Goal: Task Accomplishment & Management: Complete application form

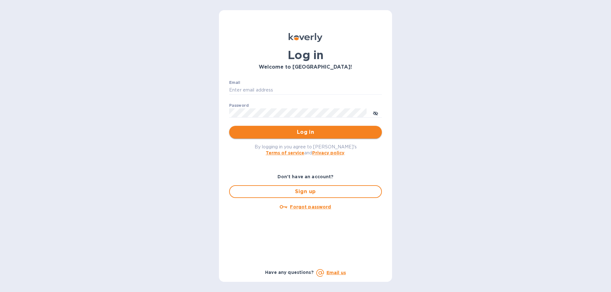
type input "[EMAIL_ADDRESS][DOMAIN_NAME]"
click at [305, 136] on span "Log in" at bounding box center [305, 133] width 143 height 8
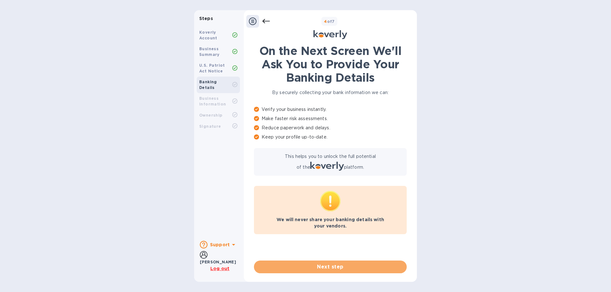
click at [326, 266] on span "Next step" at bounding box center [330, 267] width 143 height 8
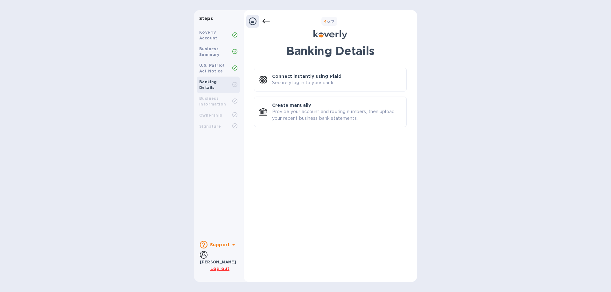
click at [254, 17] on div at bounding box center [252, 21] width 13 height 13
click at [252, 21] on icon at bounding box center [253, 21] width 8 height 8
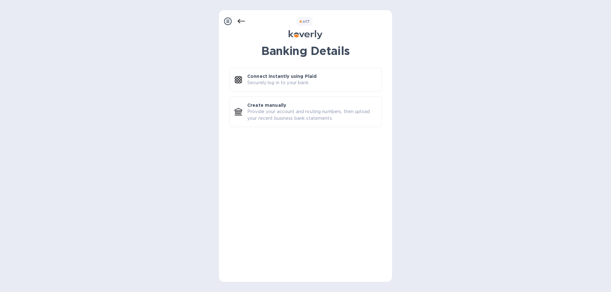
click at [243, 21] on icon at bounding box center [241, 21] width 8 height 4
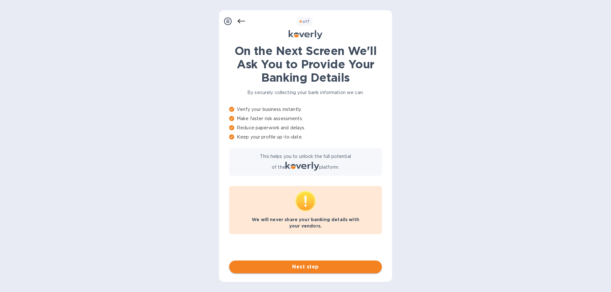
click at [300, 266] on span "Next step" at bounding box center [305, 267] width 143 height 8
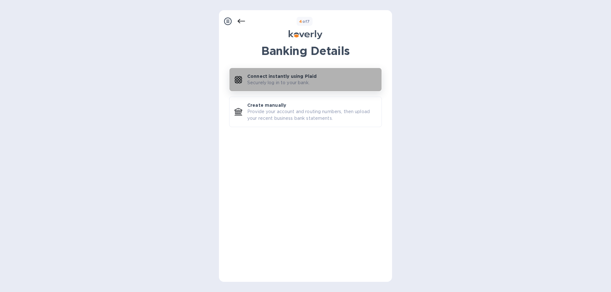
click at [297, 83] on p "Securely log in to your bank." at bounding box center [278, 83] width 62 height 7
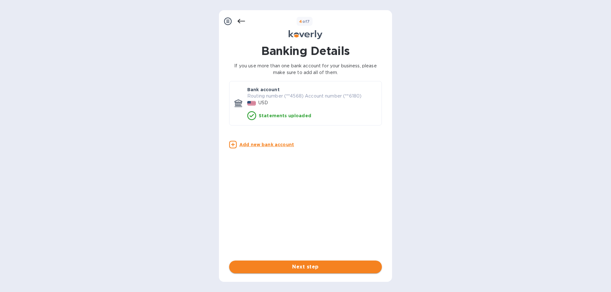
click at [343, 273] on button "Next step" at bounding box center [305, 267] width 153 height 13
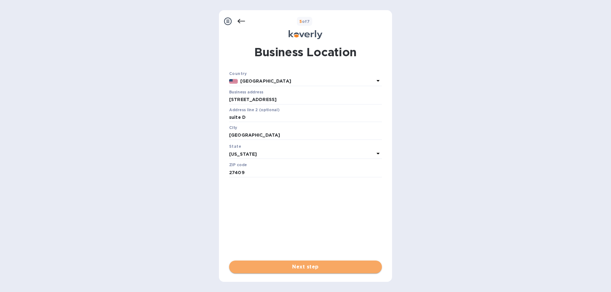
click at [335, 266] on span "Next step" at bounding box center [305, 267] width 143 height 8
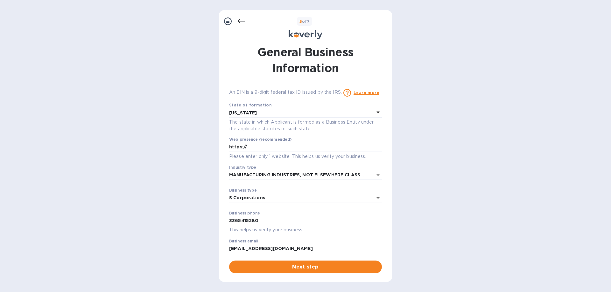
scroll to position [19, 0]
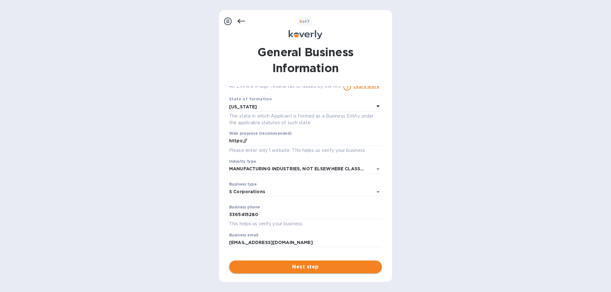
click at [313, 269] on span "Next step" at bounding box center [305, 267] width 143 height 8
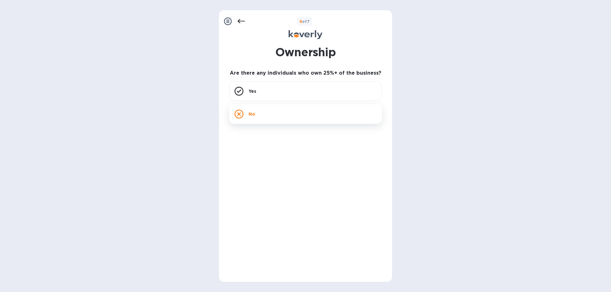
click at [261, 113] on div "No" at bounding box center [305, 114] width 153 height 20
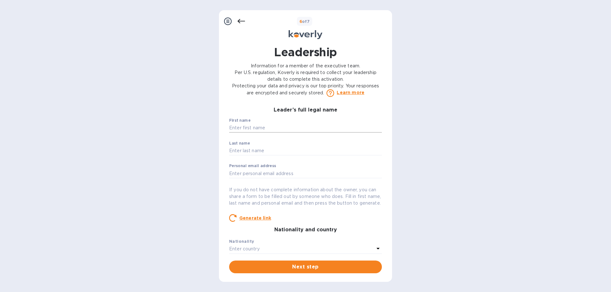
click at [254, 130] on input "text" at bounding box center [305, 128] width 153 height 10
type input "[PERSON_NAME]"
type input "Vladu"
type input "[EMAIL_ADDRESS][DOMAIN_NAME]"
type input "[STREET_ADDRESS]"
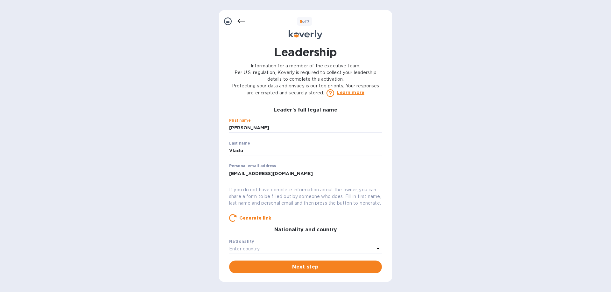
type input "[STREET_ADDRESS]"
type input "[GEOGRAPHIC_DATA]"
type input "27409"
type input "***37"
click at [284, 262] on button "Next step" at bounding box center [305, 267] width 153 height 13
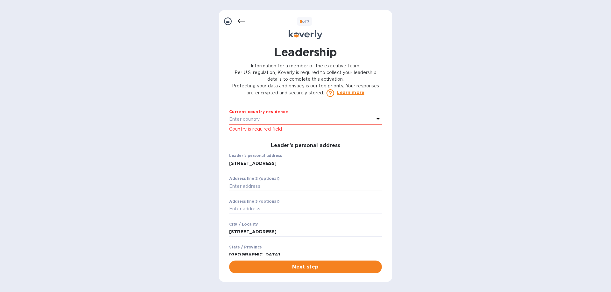
scroll to position [127, 0]
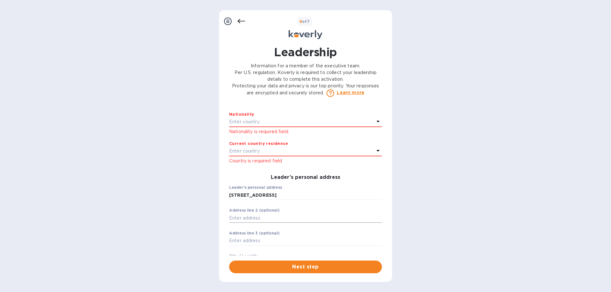
click at [278, 126] on div "Enter country" at bounding box center [301, 122] width 145 height 9
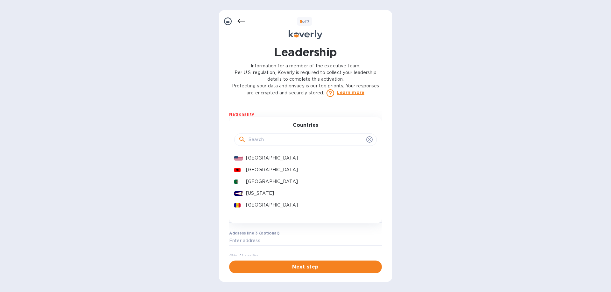
click at [263, 144] on input "text" at bounding box center [305, 140] width 115 height 10
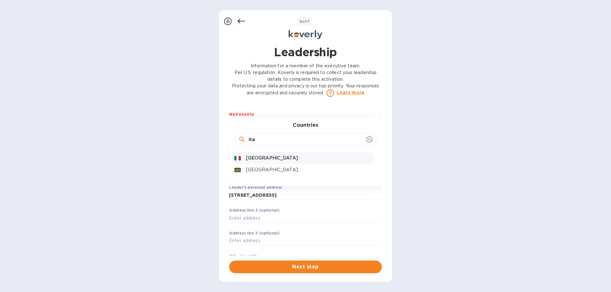
type input "ita"
click at [255, 162] on p "[GEOGRAPHIC_DATA]" at bounding box center [309, 158] width 126 height 7
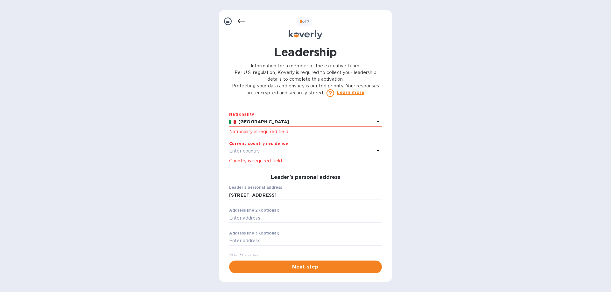
click at [262, 156] on div "Enter country" at bounding box center [301, 151] width 145 height 9
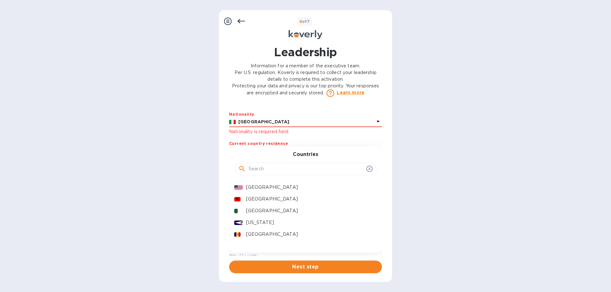
click at [261, 174] on input "text" at bounding box center [305, 169] width 115 height 10
type input "ita"
click at [284, 191] on p "[GEOGRAPHIC_DATA]" at bounding box center [309, 187] width 126 height 7
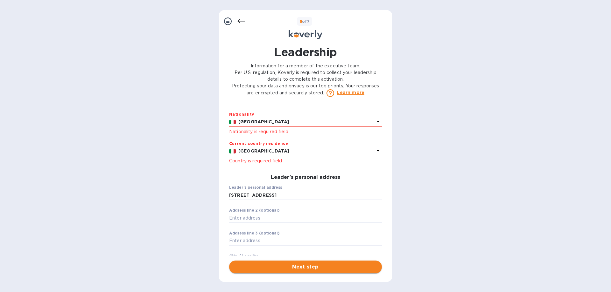
click at [299, 268] on span "Next step" at bounding box center [305, 267] width 143 height 8
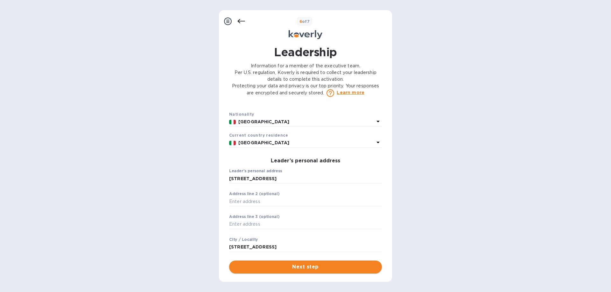
click at [301, 268] on span "Next step" at bounding box center [305, 267] width 143 height 8
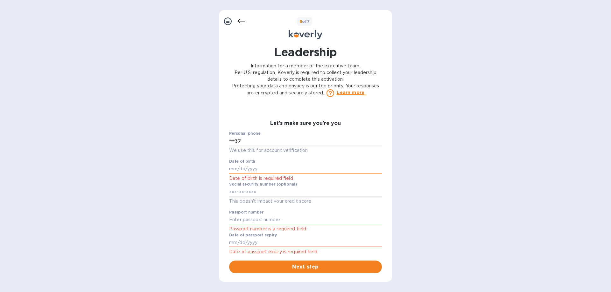
click at [279, 172] on input "text" at bounding box center [305, 169] width 153 height 10
type input "***82"
click at [266, 266] on span "Next step" at bounding box center [305, 267] width 143 height 8
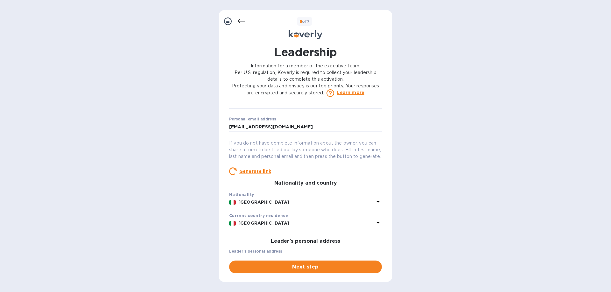
scroll to position [0, 0]
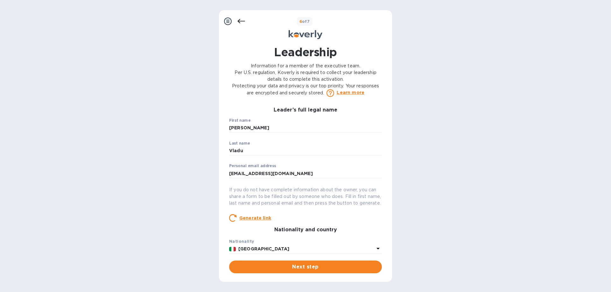
click at [243, 23] on icon at bounding box center [241, 21] width 8 height 8
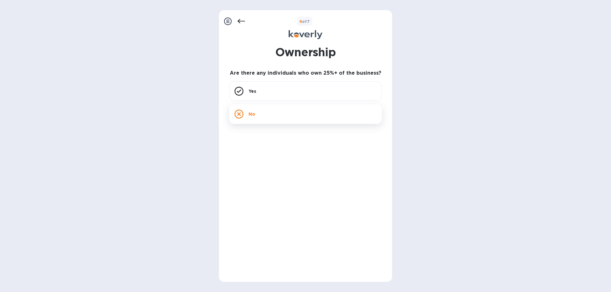
click at [268, 121] on div "No" at bounding box center [305, 114] width 153 height 20
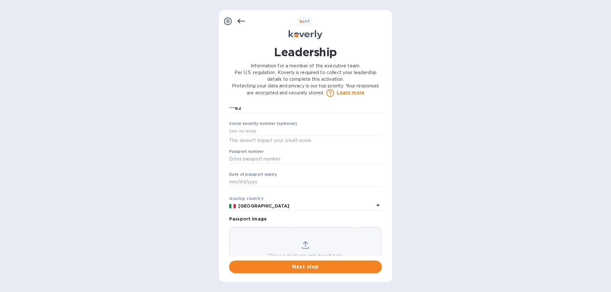
scroll to position [408, 0]
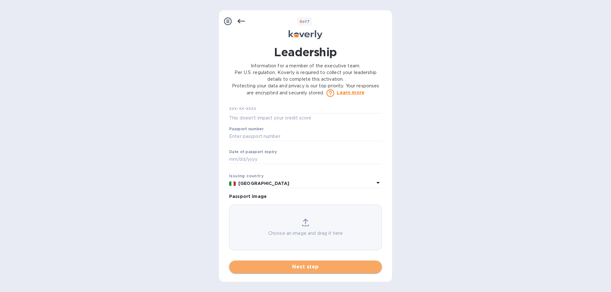
click at [305, 268] on span "Next step" at bounding box center [305, 267] width 143 height 8
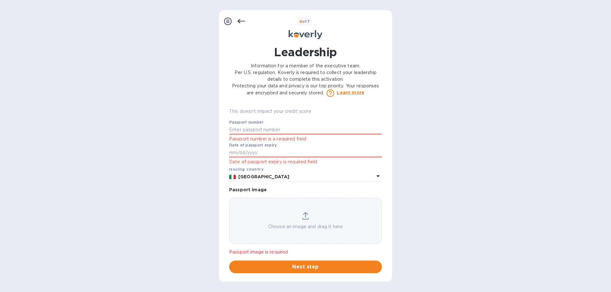
click at [240, 21] on icon at bounding box center [241, 21] width 8 height 4
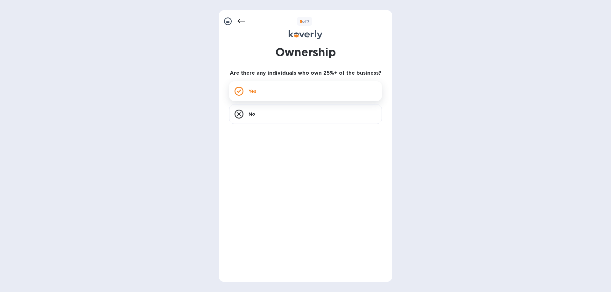
click at [250, 86] on div "Yes" at bounding box center [305, 91] width 153 height 20
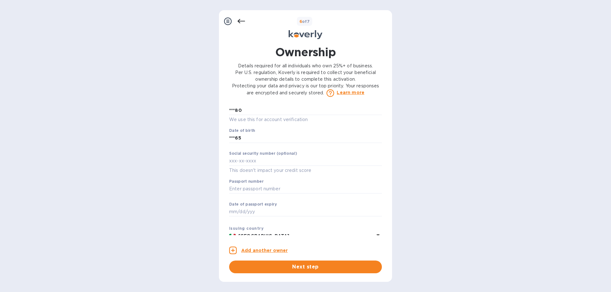
scroll to position [443, 0]
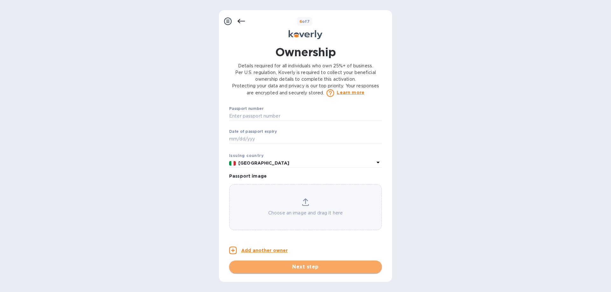
click at [310, 264] on span "Next step" at bounding box center [305, 267] width 143 height 8
